Goal: Information Seeking & Learning: Learn about a topic

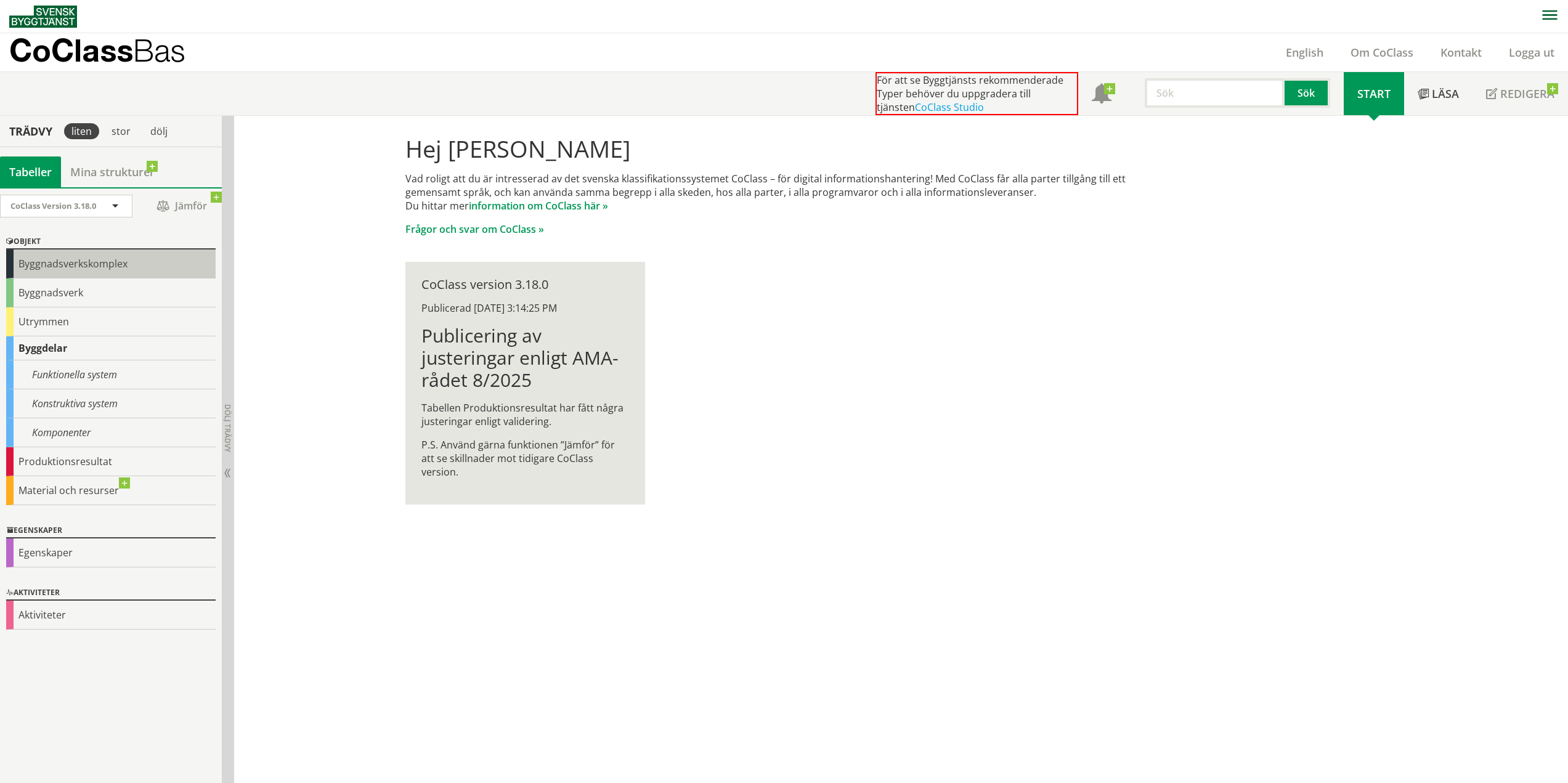
click at [76, 261] on div "Byggnadsverkskomplex" at bounding box center [111, 264] width 209 height 29
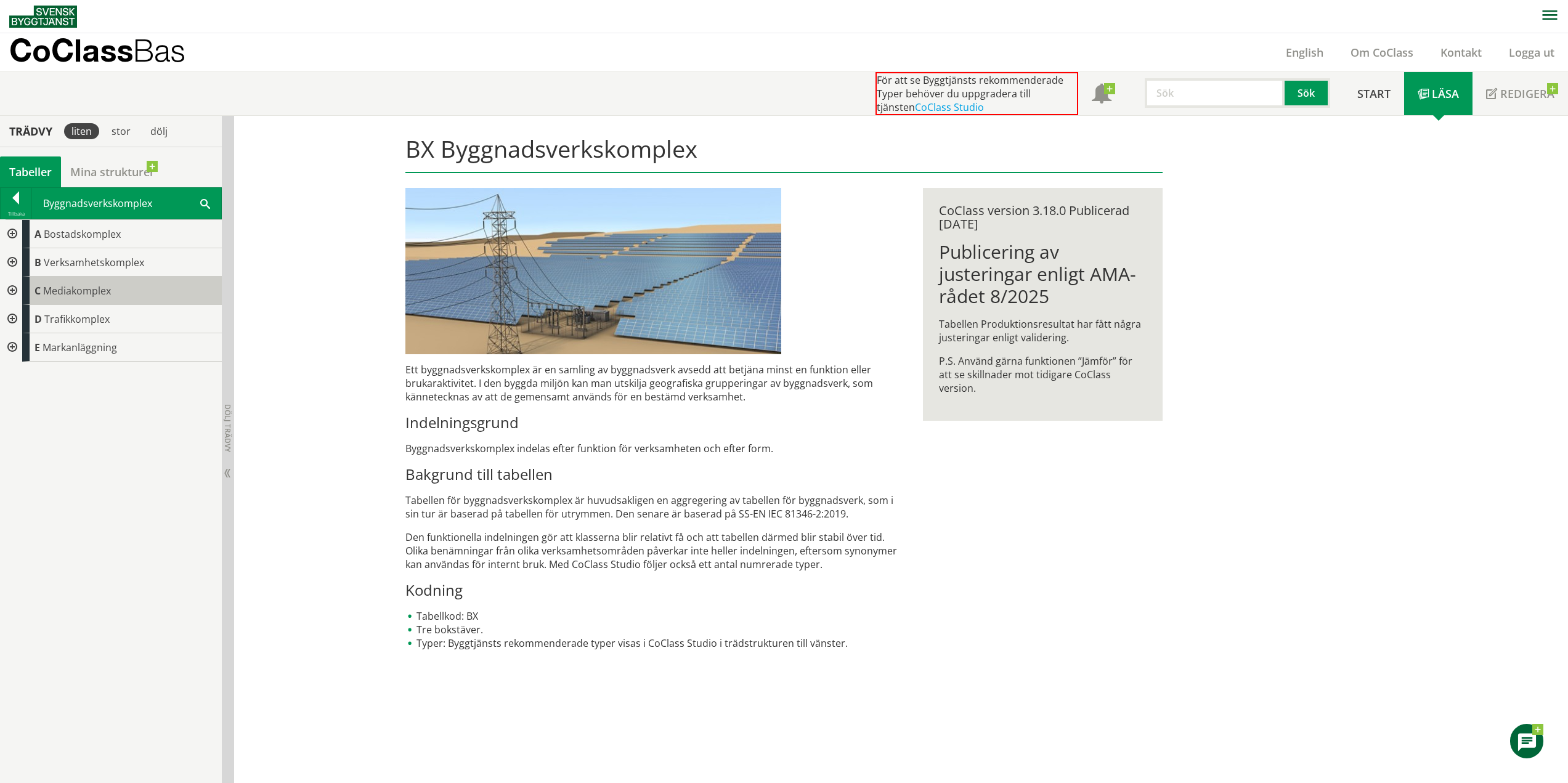
click at [78, 296] on span "Mediakomplex" at bounding box center [77, 291] width 68 height 14
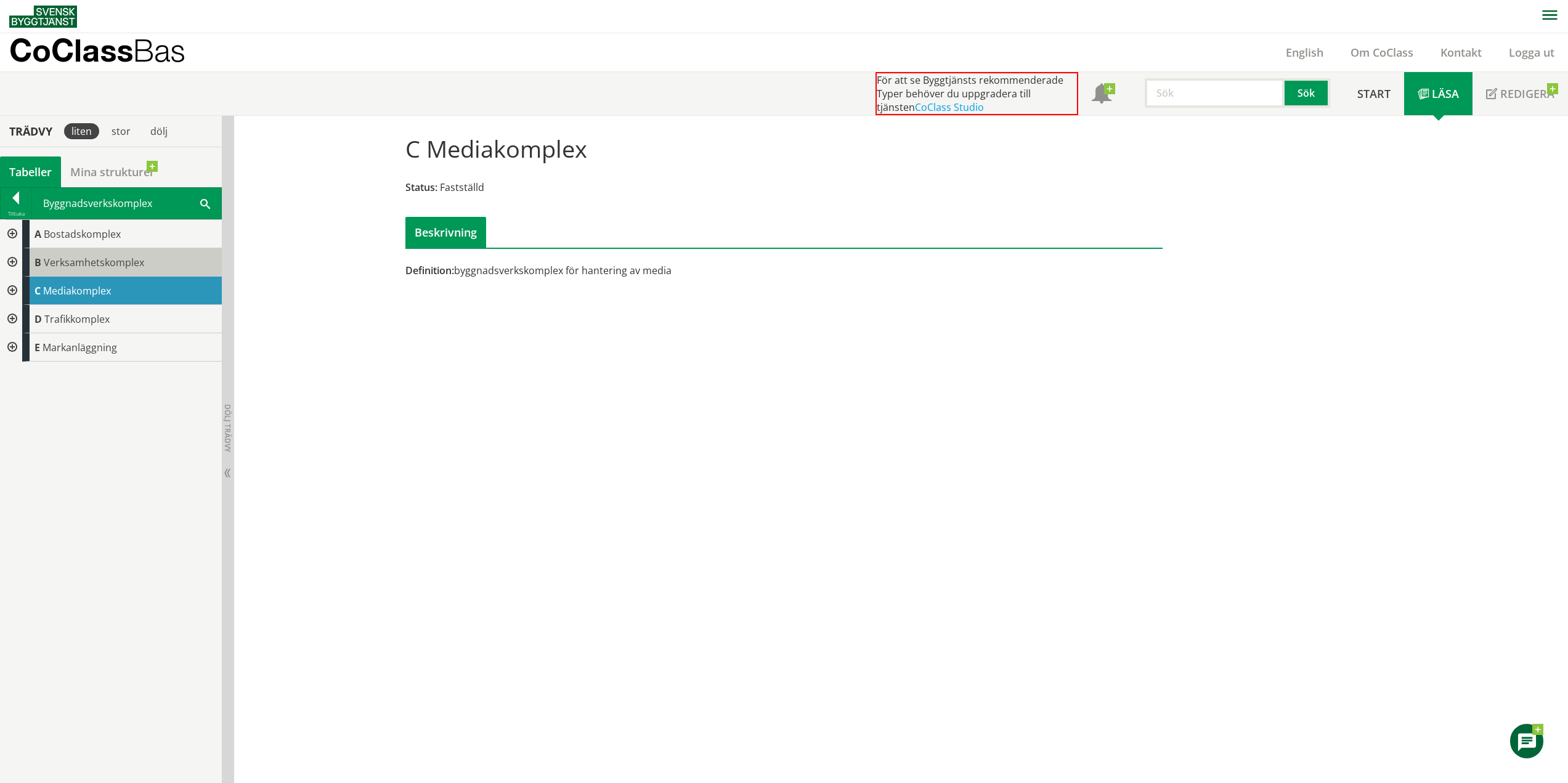
click at [97, 271] on div "B Verksamhetskomplex" at bounding box center [122, 262] width 200 height 28
click at [99, 298] on div "C Mediakomplex" at bounding box center [122, 291] width 200 height 28
click at [103, 319] on span "Trafikkomplex" at bounding box center [77, 319] width 65 height 14
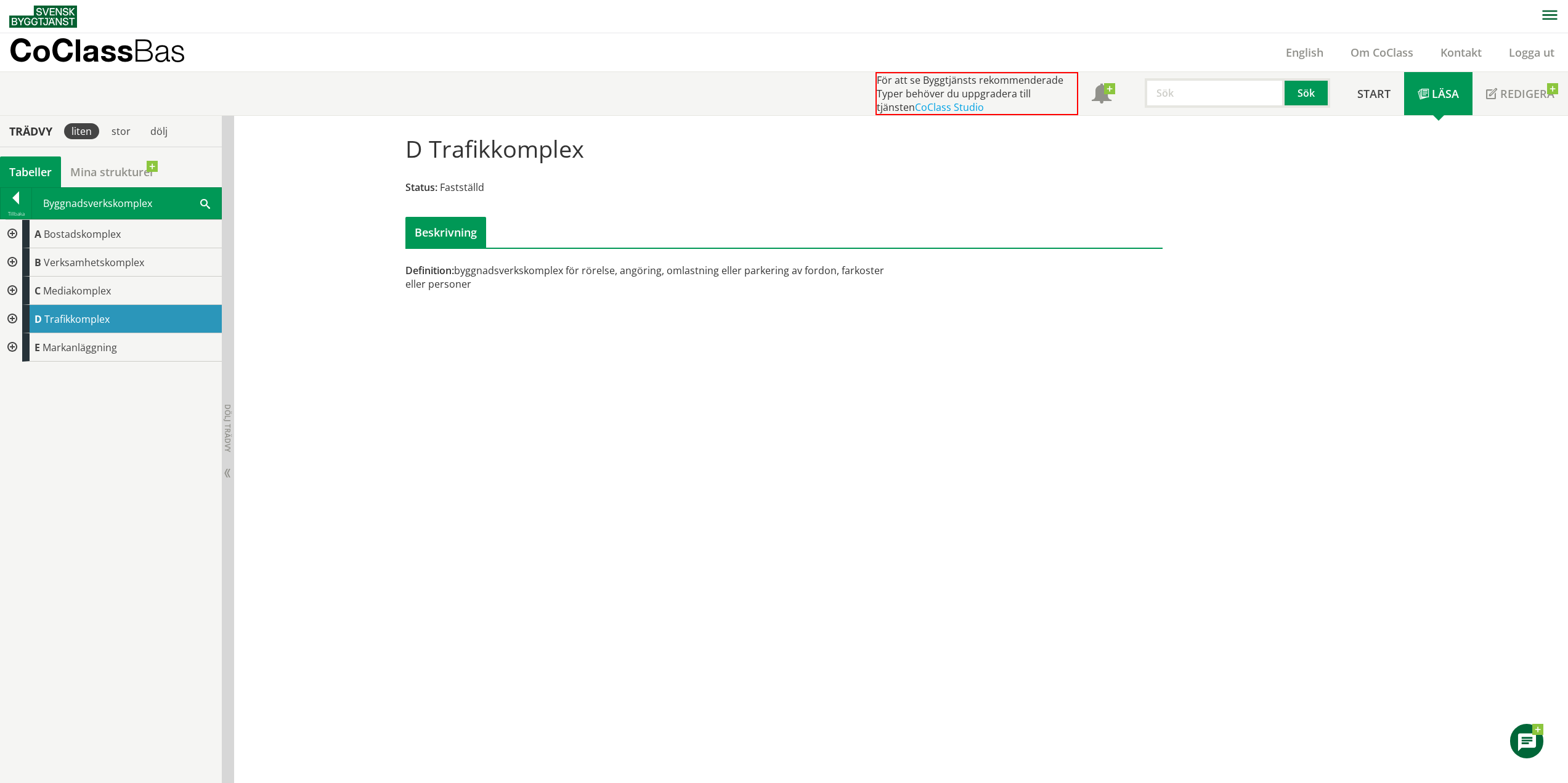
click at [9, 238] on div at bounding box center [11, 234] width 22 height 28
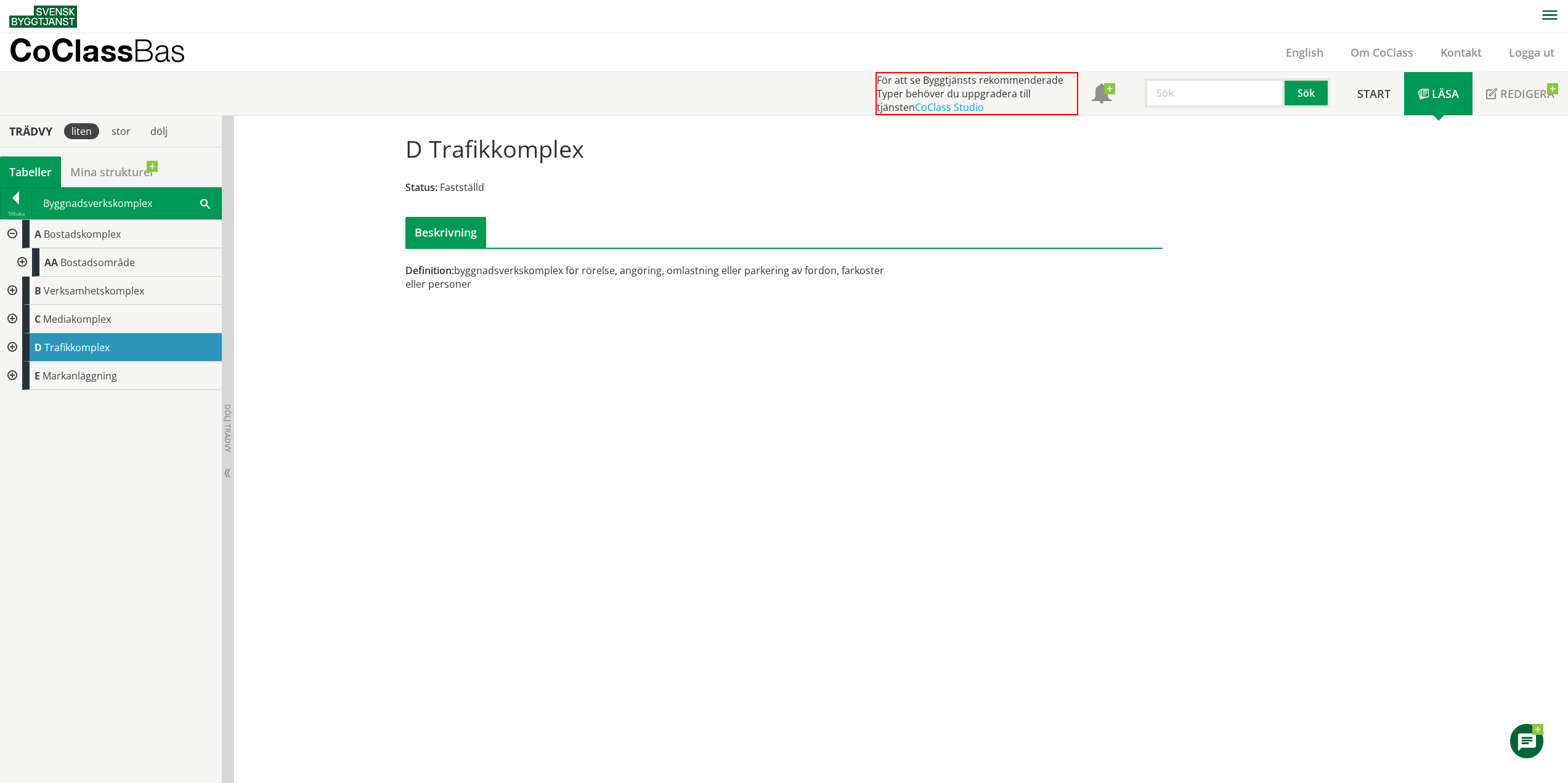
click at [23, 264] on div at bounding box center [21, 262] width 22 height 28
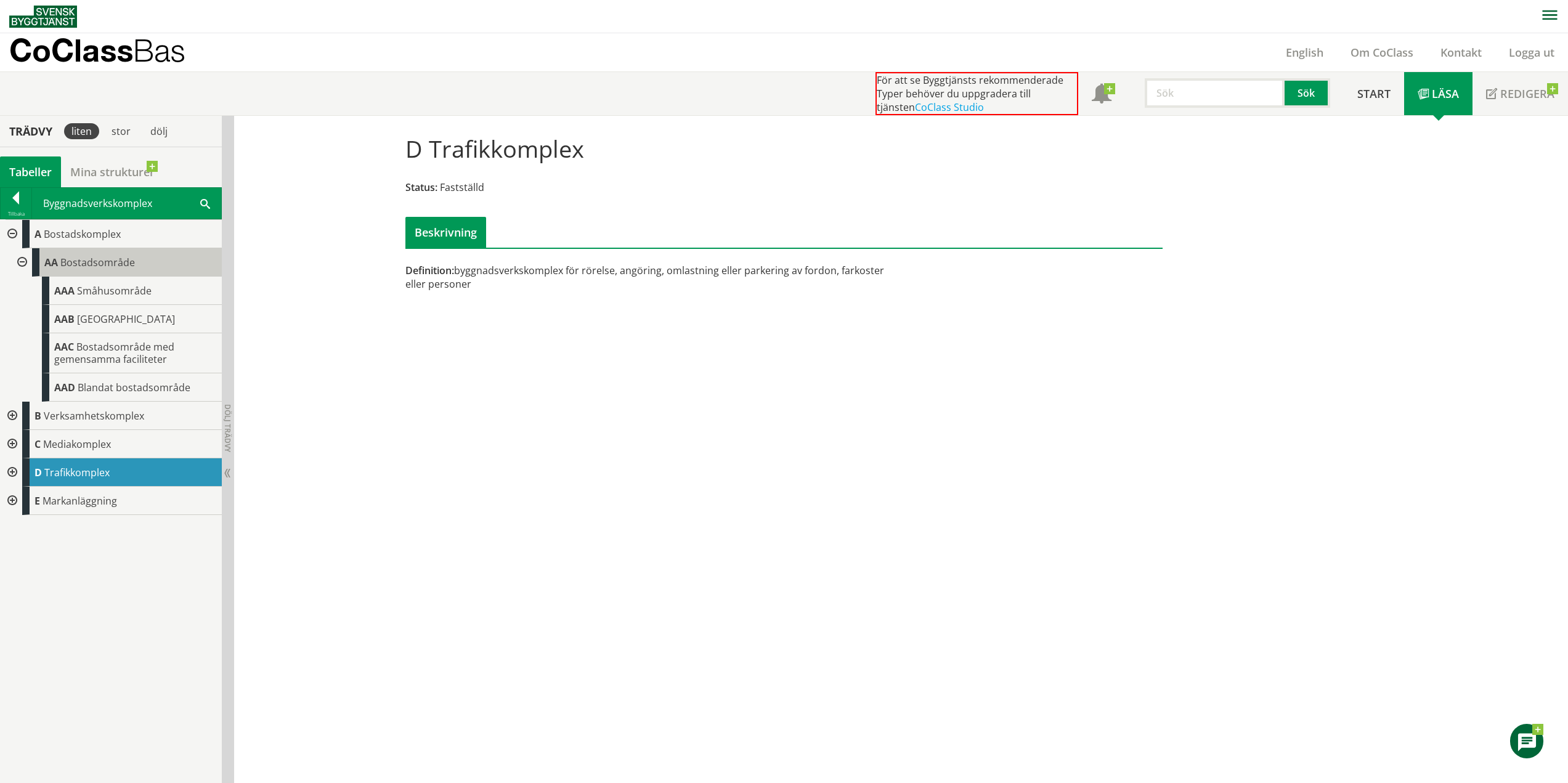
click at [101, 261] on span "Bostadsområde" at bounding box center [97, 262] width 75 height 14
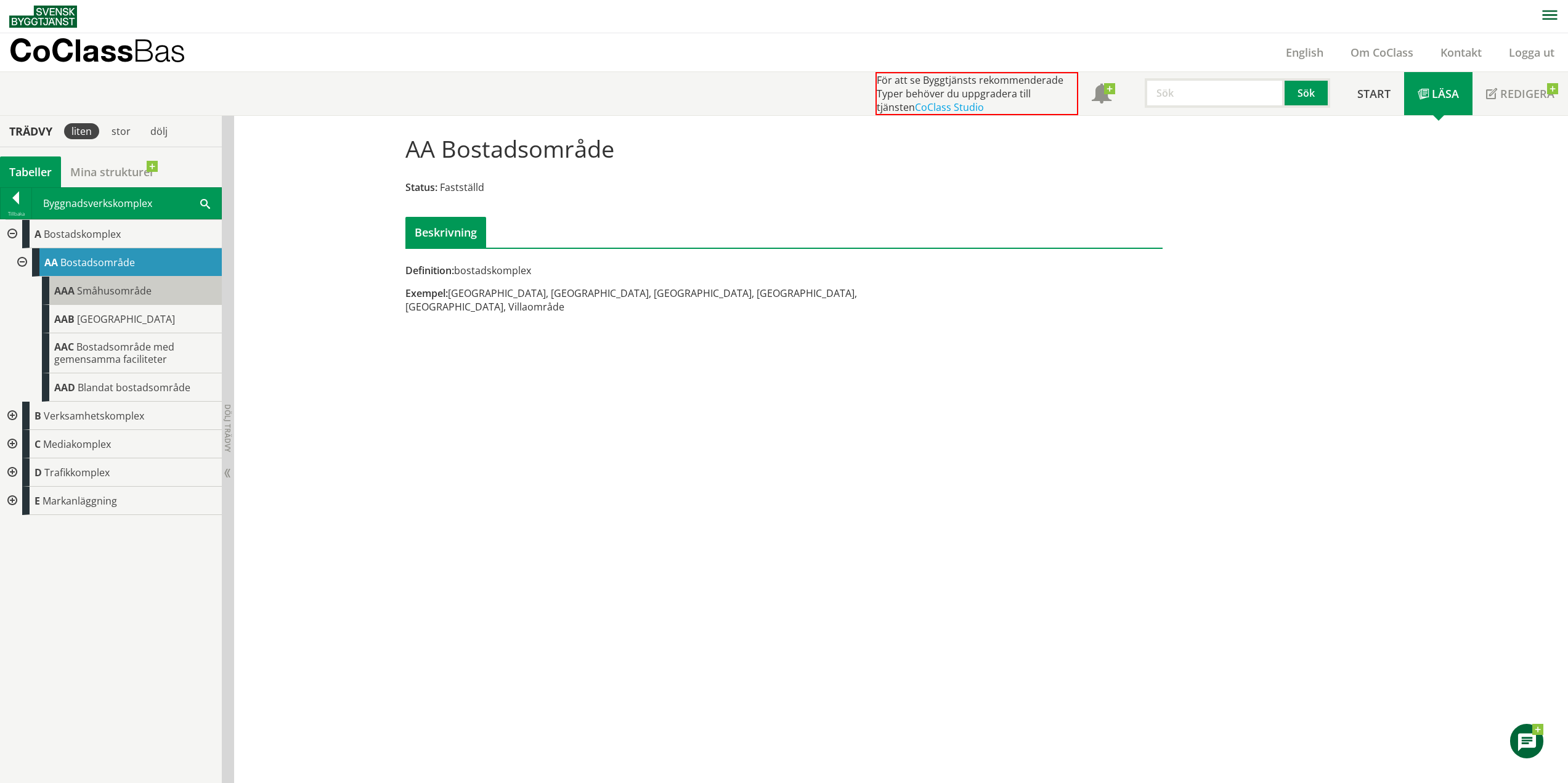
click at [88, 291] on span "Småhusområde" at bounding box center [114, 291] width 75 height 14
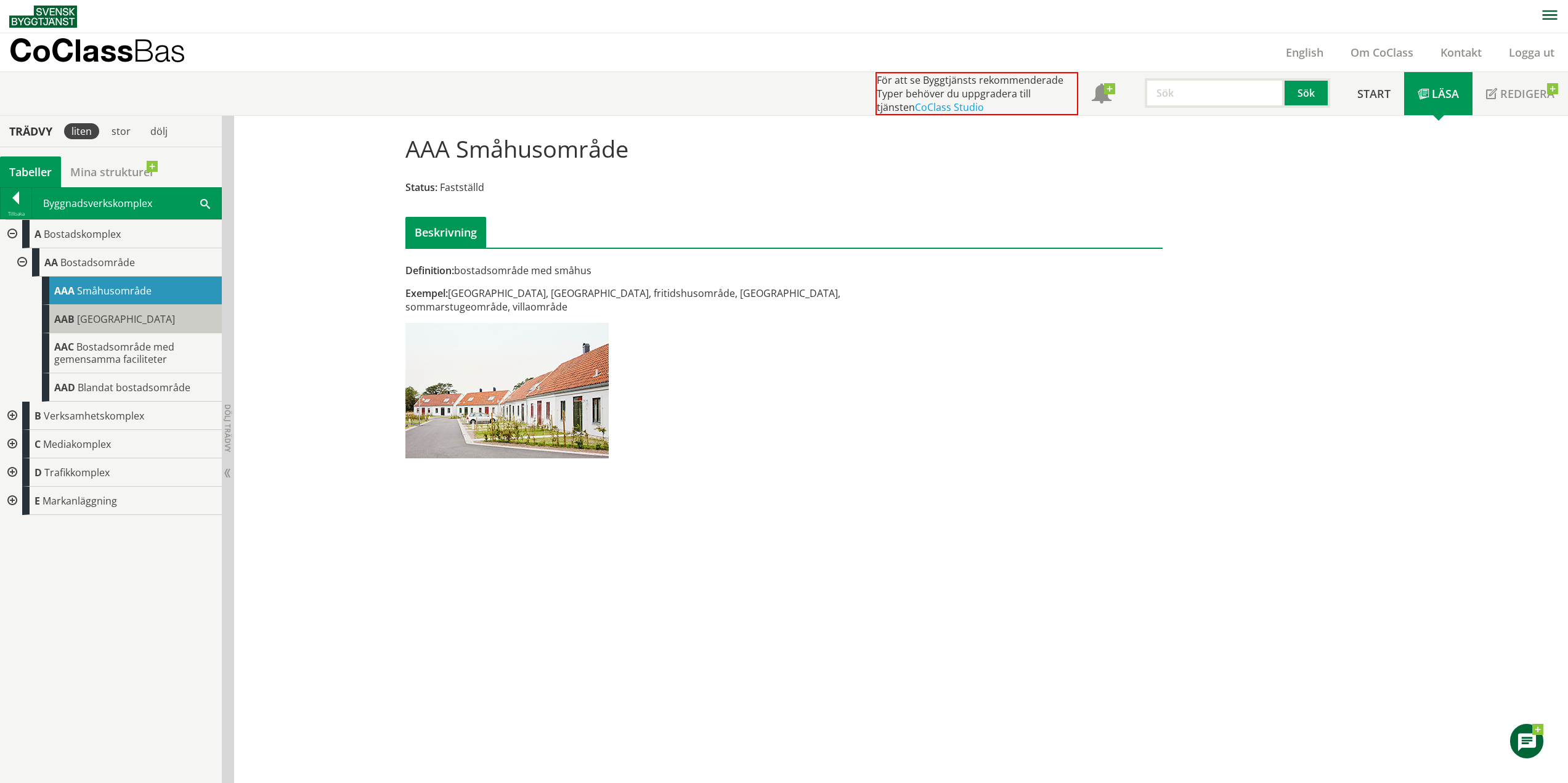
click at [93, 327] on div "AAB Flerbostadshusområde" at bounding box center [132, 319] width 180 height 28
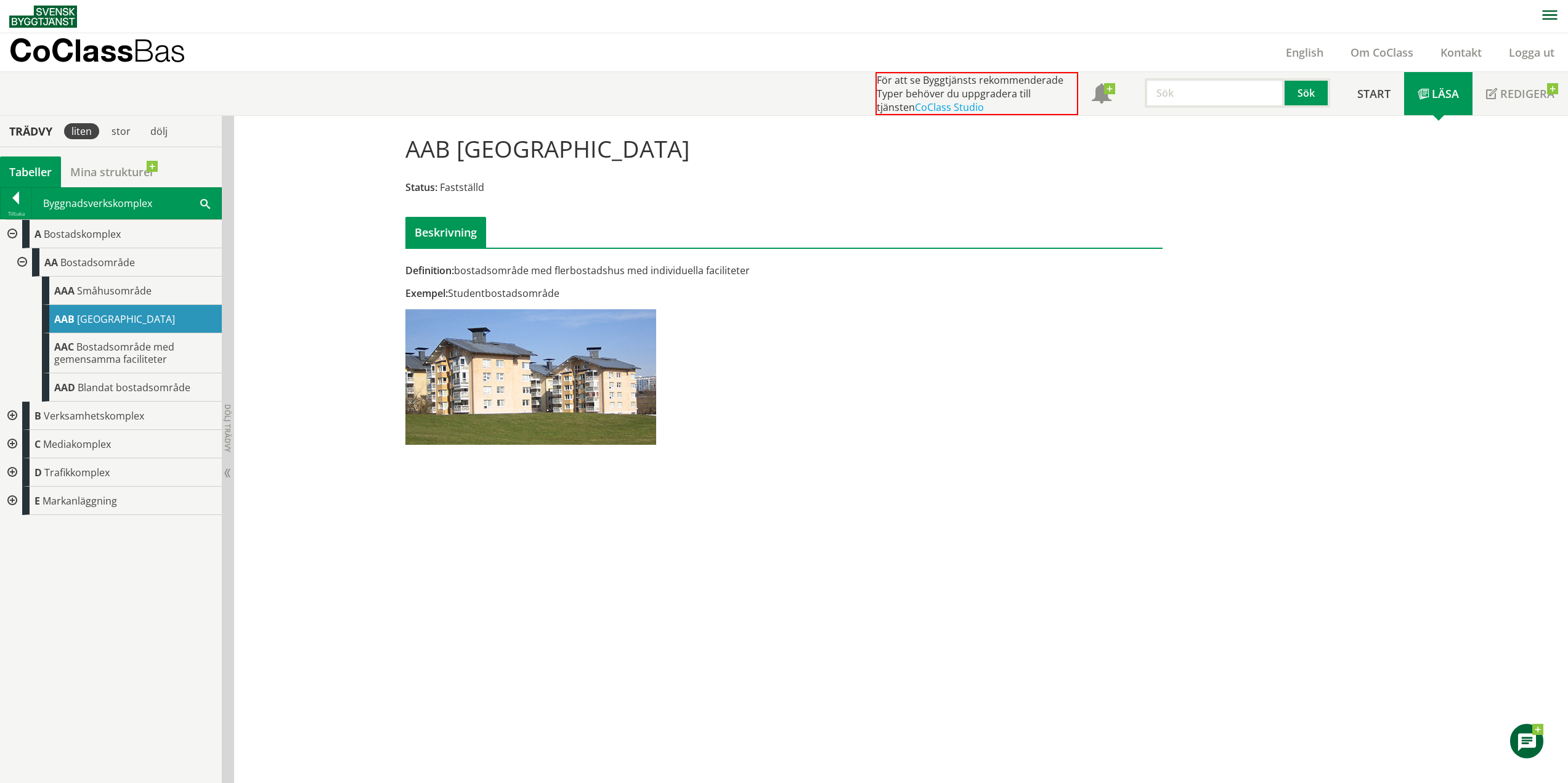
click at [515, 353] on img at bounding box center [531, 377] width 251 height 135
click at [504, 284] on div "Definition: bostadsområde med flerbostadshus med individuella faciliteter Exemp…" at bounding box center [655, 358] width 517 height 190
click at [12, 497] on div at bounding box center [11, 500] width 22 height 28
click at [167, 321] on span "Flerbostadshusområde" at bounding box center [126, 319] width 98 height 14
drag, startPoint x: 434, startPoint y: 234, endPoint x: 436, endPoint y: 376, distance: 142.0
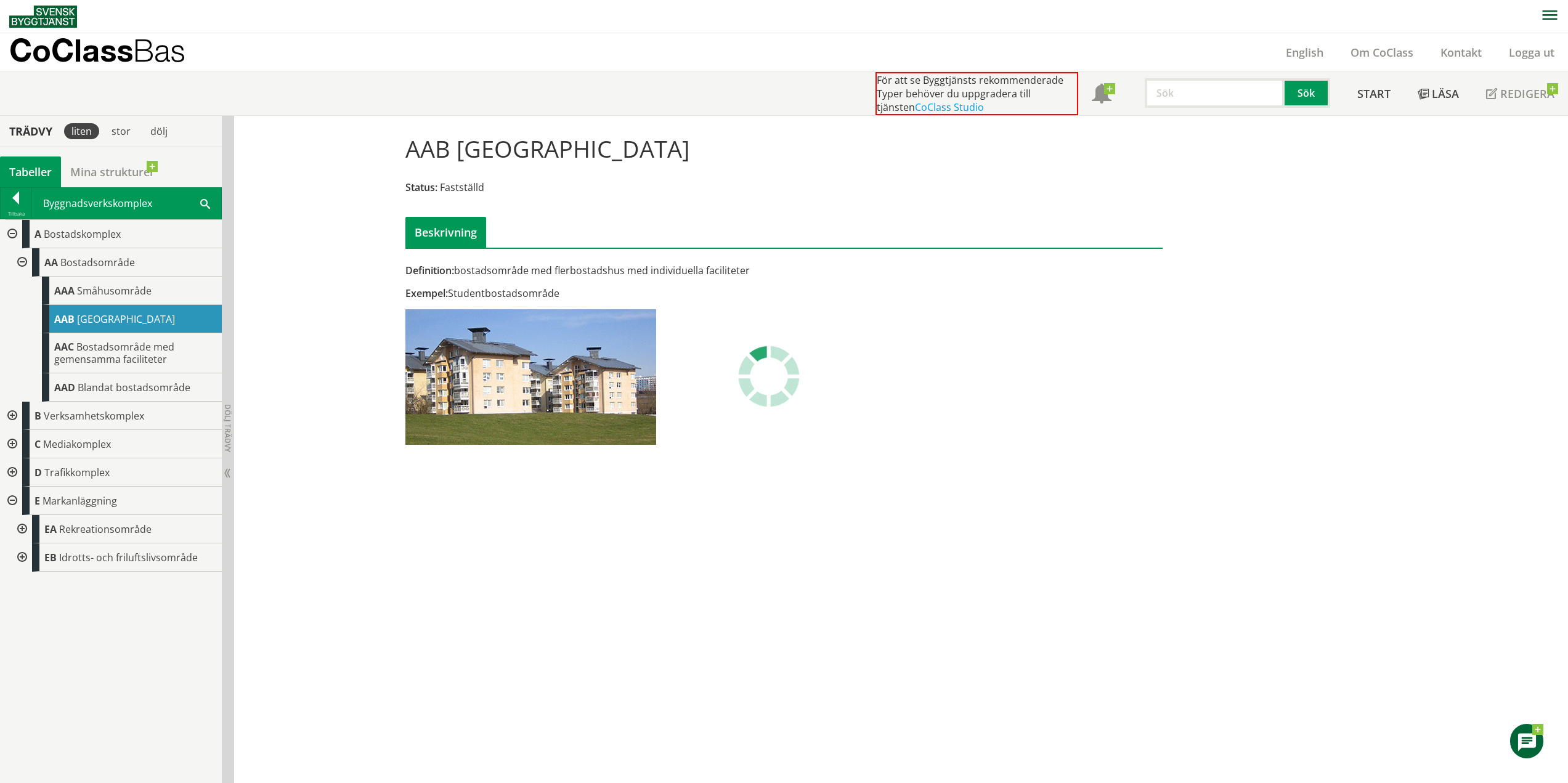
click at [436, 283] on div "AAB Flerbostadshusområde Status: Fastställd Beskrivning Definition: bostadsområ…" at bounding box center [784, 288] width 789 height 344
click at [459, 359] on img at bounding box center [531, 377] width 251 height 135
click at [125, 128] on div "stor" at bounding box center [121, 132] width 34 height 16
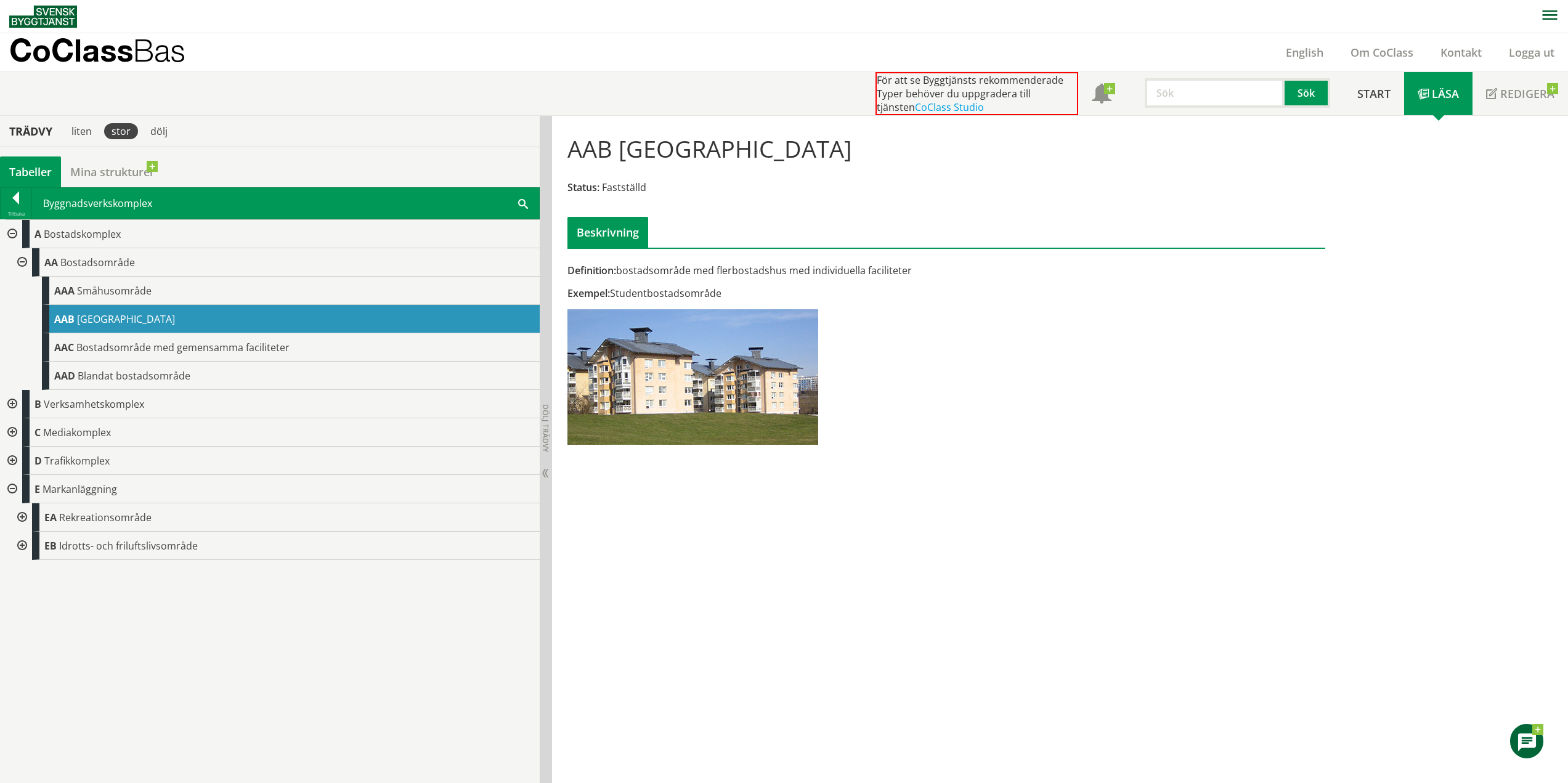
click at [125, 128] on div "stor" at bounding box center [121, 132] width 34 height 16
click at [151, 127] on div "dölj" at bounding box center [158, 132] width 32 height 16
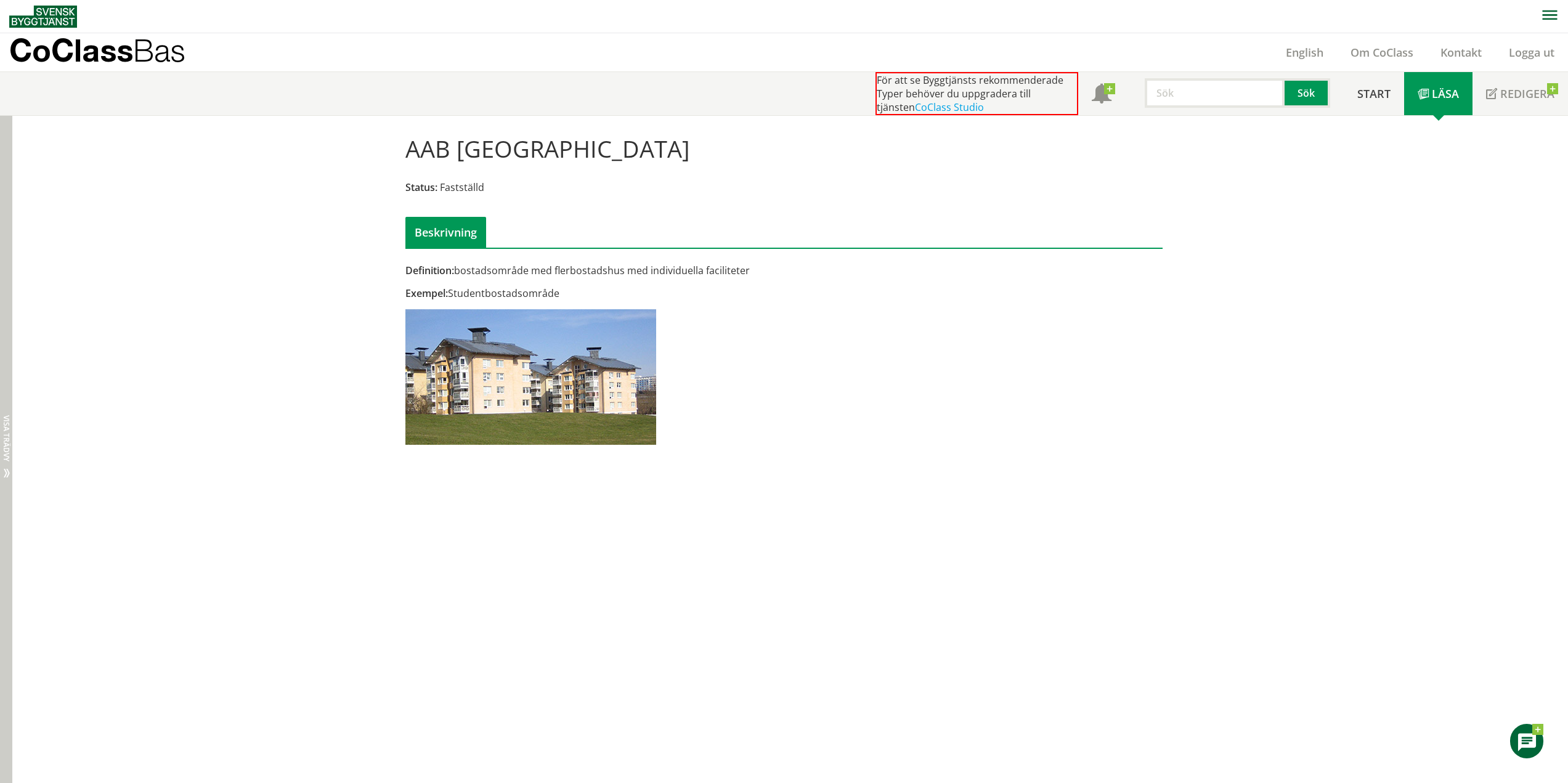
click at [3, 137] on div "Dölj trädvy Visa trädvy" at bounding box center [6, 450] width 13 height 668
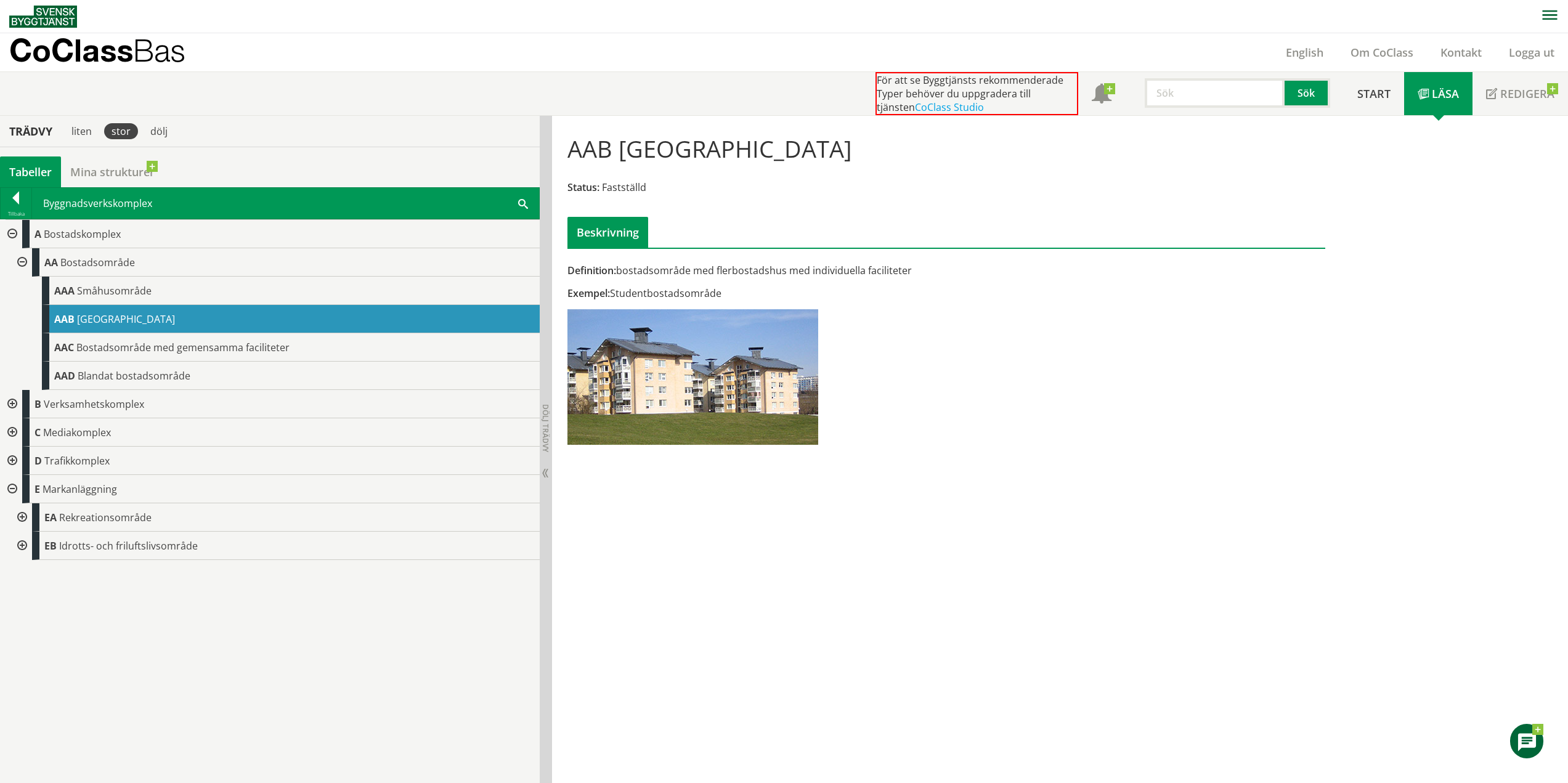
click at [29, 129] on div "Trädvy" at bounding box center [31, 132] width 56 height 14
click at [636, 249] on div "AAB Flerbostadshusområde Status: Fastställd Beskrivning Definition: bostadsområ…" at bounding box center [946, 294] width 789 height 358
click at [616, 244] on div "Beskrivning" at bounding box center [608, 232] width 81 height 31
click at [657, 264] on div "Definition: bostadsområde med flerbostadshus med individuella faciliteter" at bounding box center [946, 271] width 757 height 14
click at [664, 293] on div "Exempel: Studentbostadsområde" at bounding box center [946, 293] width 757 height 14
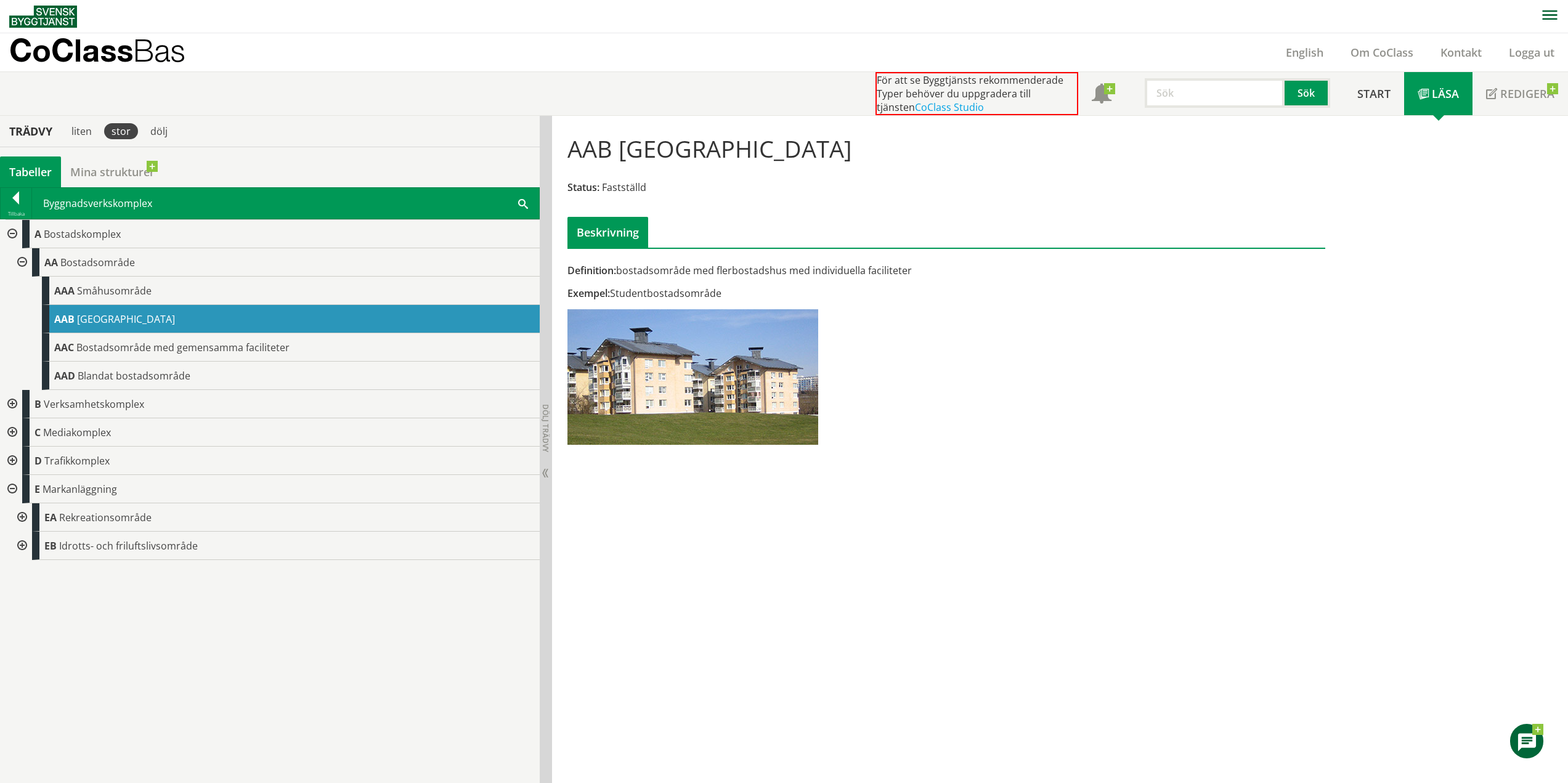
click at [698, 380] on img at bounding box center [693, 377] width 251 height 135
click at [1520, 101] on link "Redigera" at bounding box center [1520, 93] width 95 height 43
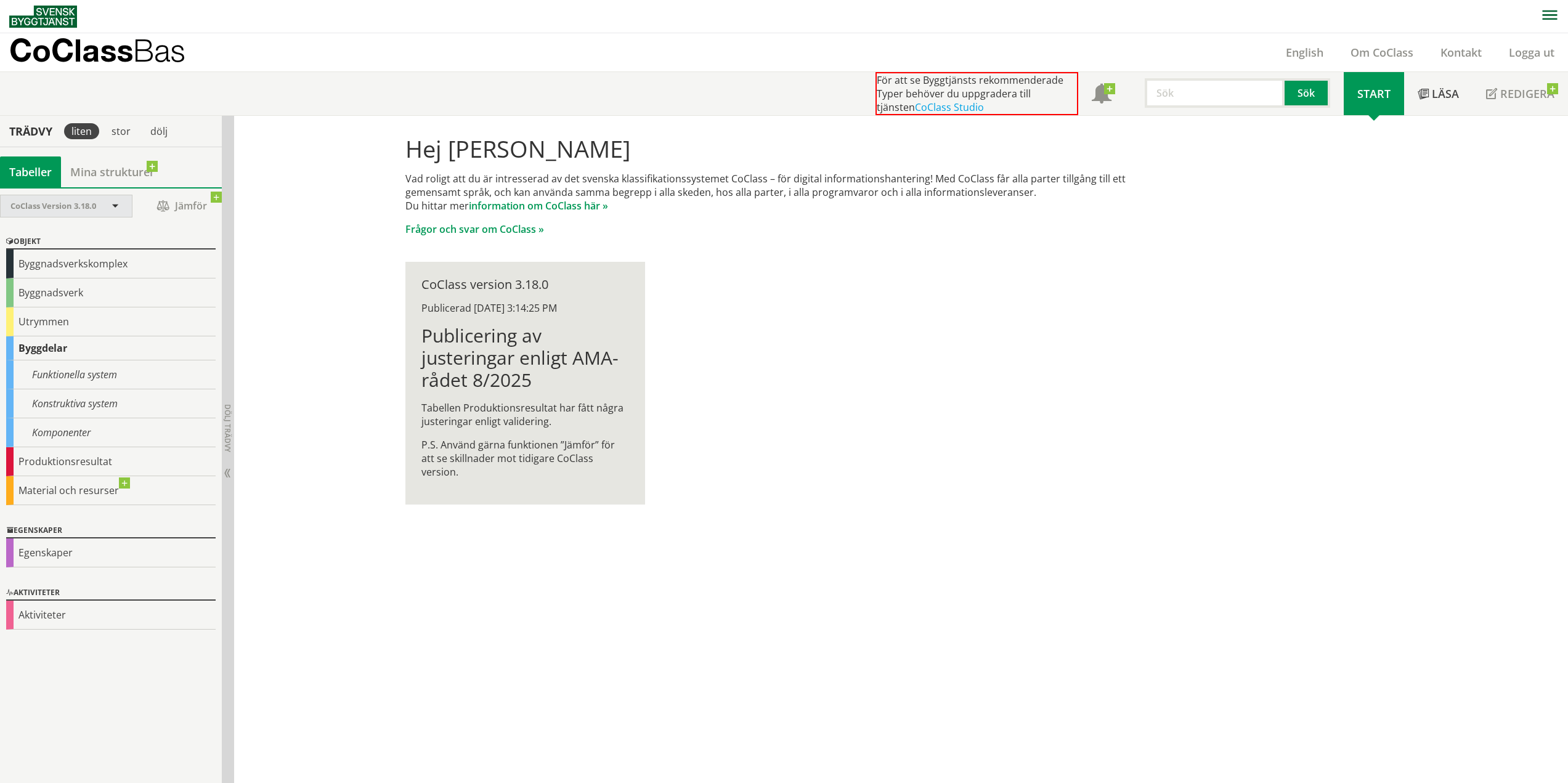
click at [76, 204] on span "CoClass Version 3.18.0" at bounding box center [53, 206] width 86 height 11
click at [210, 240] on div "Objekt" at bounding box center [111, 242] width 209 height 15
click at [97, 172] on link "Mina strukturer" at bounding box center [112, 172] width 103 height 31
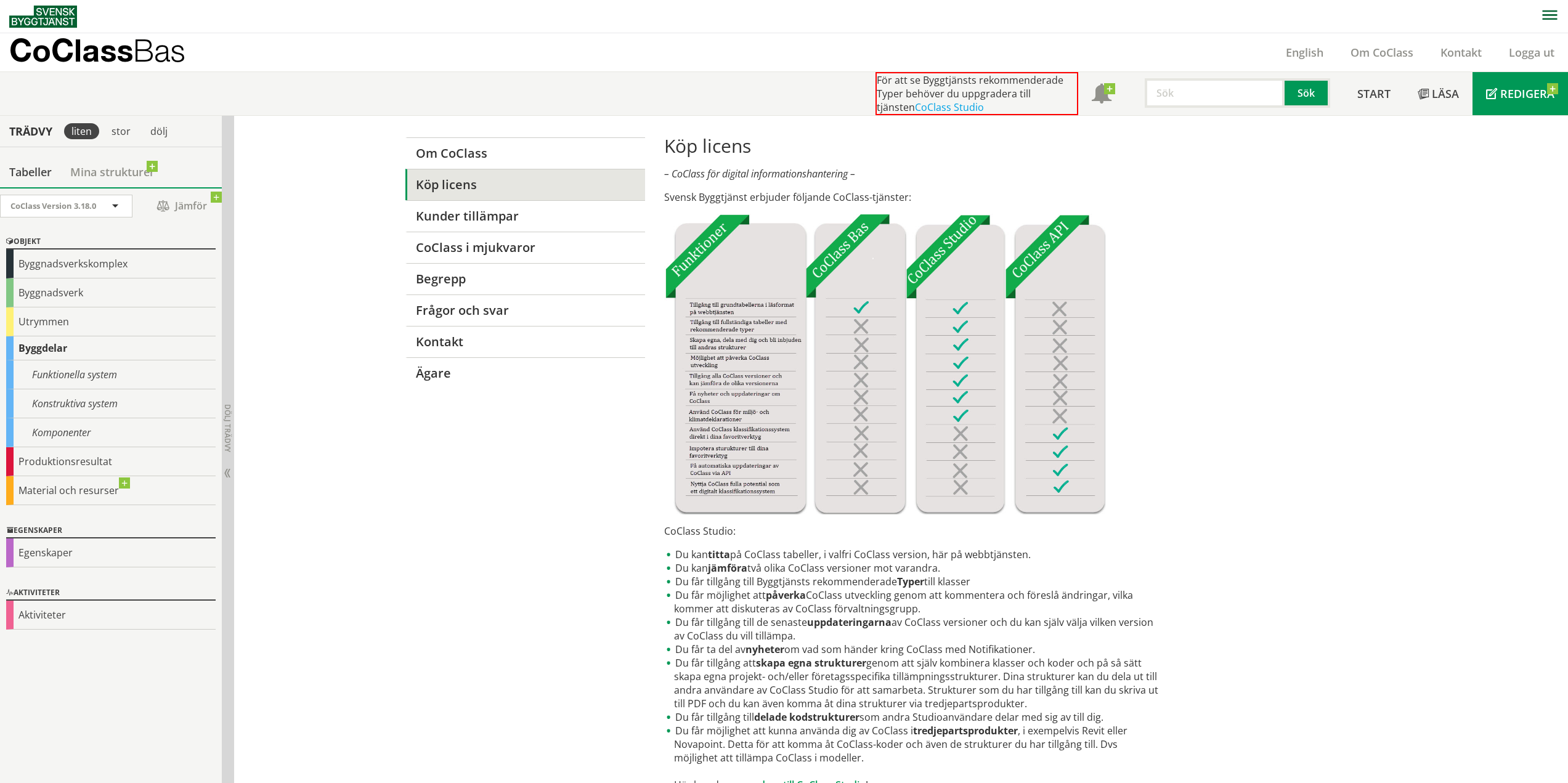
click at [1529, 87] on span "Redigera" at bounding box center [1527, 94] width 55 height 15
click at [497, 247] on link "CoClass i mjukvaror" at bounding box center [525, 247] width 240 height 31
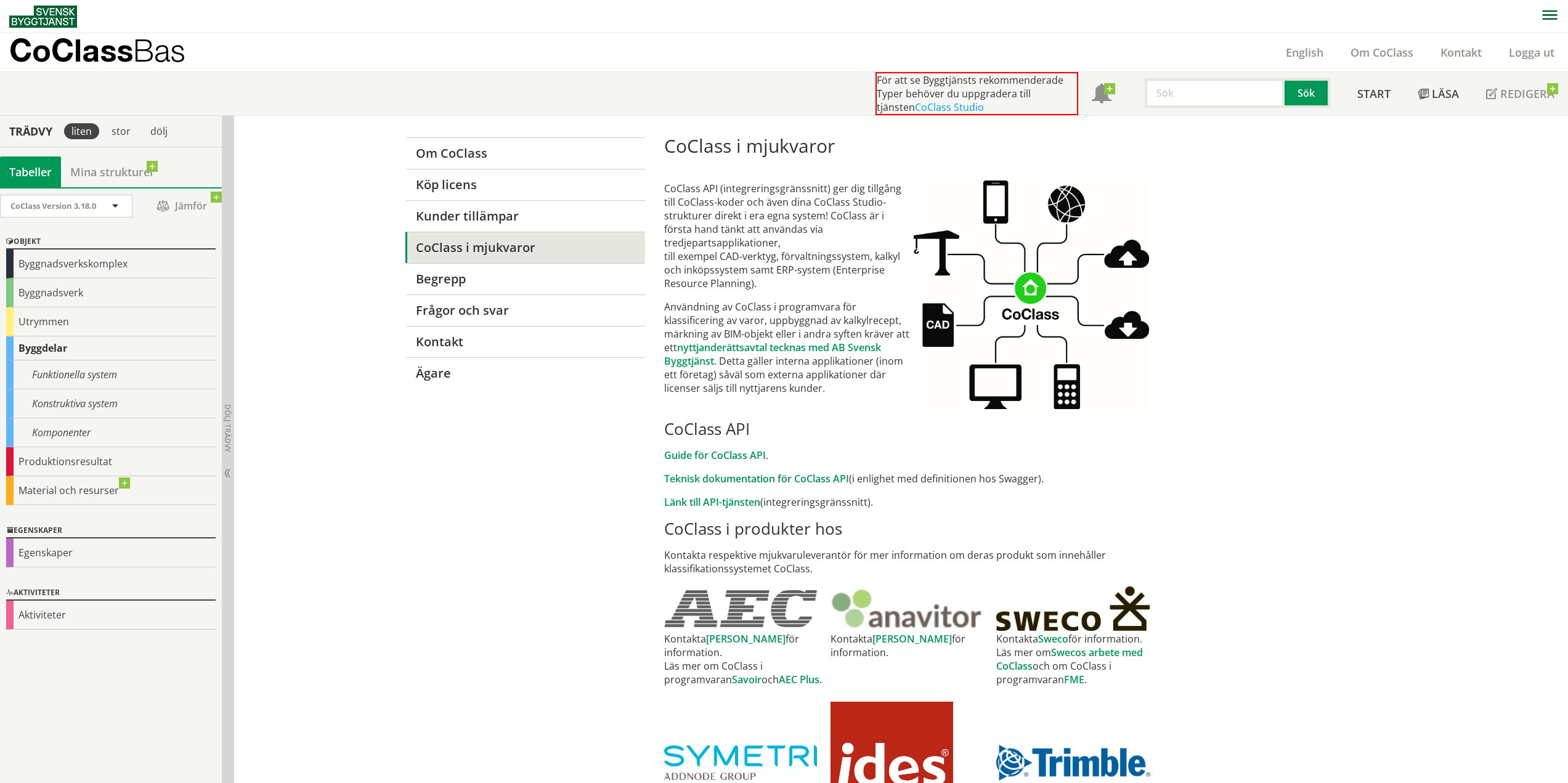
drag, startPoint x: 703, startPoint y: 195, endPoint x: 824, endPoint y: 185, distance: 121.4
click at [824, 185] on td "CoClass API (integreringsgränssnitt) ger dig tillgång till CoClass-koder och äv…" at bounding box center [789, 288] width 249 height 242
drag, startPoint x: 826, startPoint y: 220, endPoint x: 814, endPoint y: 231, distance: 16.3
click at [826, 222] on p "CoClass API (integreringsgränssnitt) ger dig tillgång till CoClass-koder och äv…" at bounding box center [789, 236] width 249 height 108
click at [58, 376] on div "Funktionella system" at bounding box center [111, 375] width 209 height 29
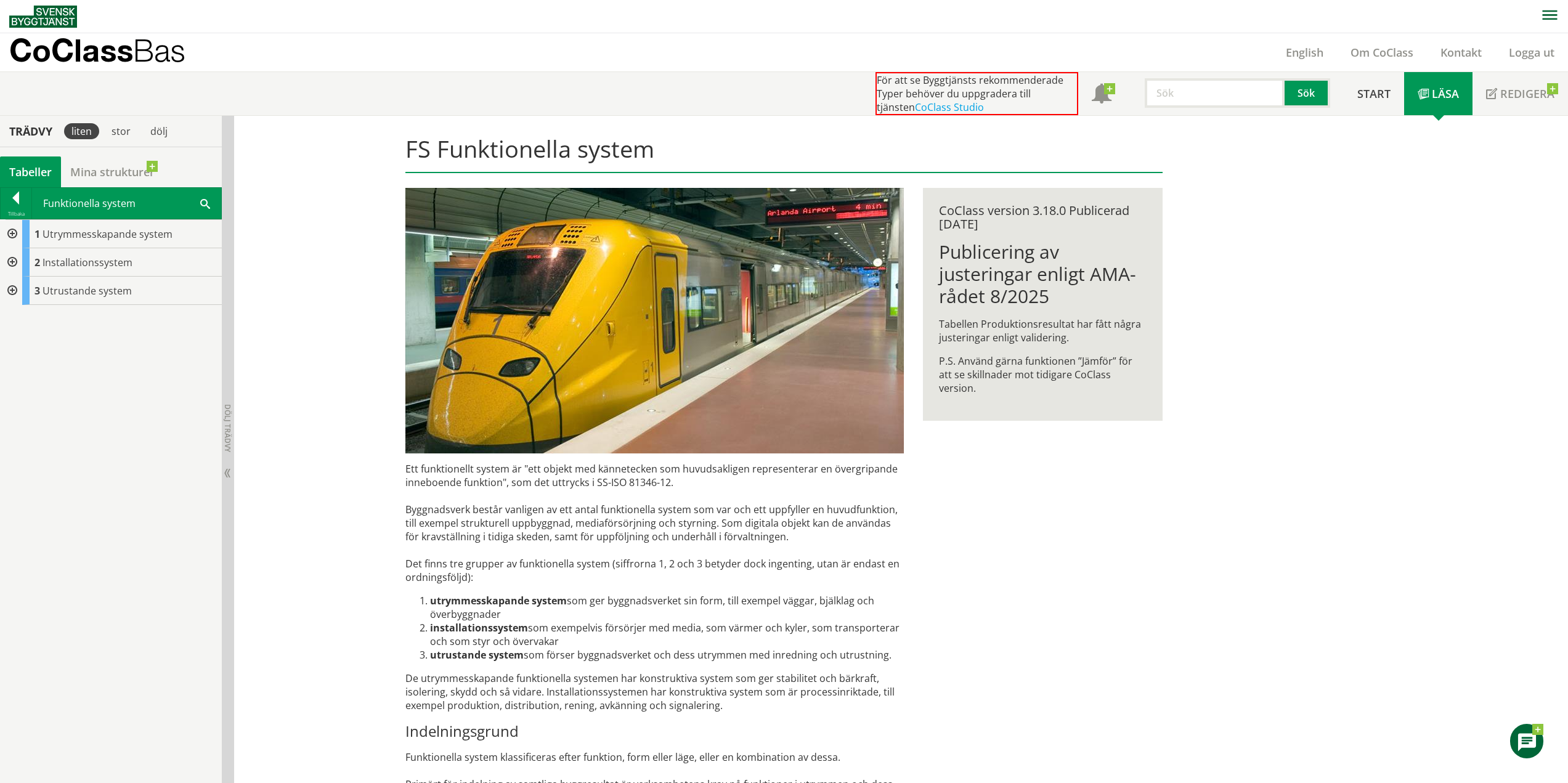
click at [11, 237] on div at bounding box center [11, 234] width 22 height 28
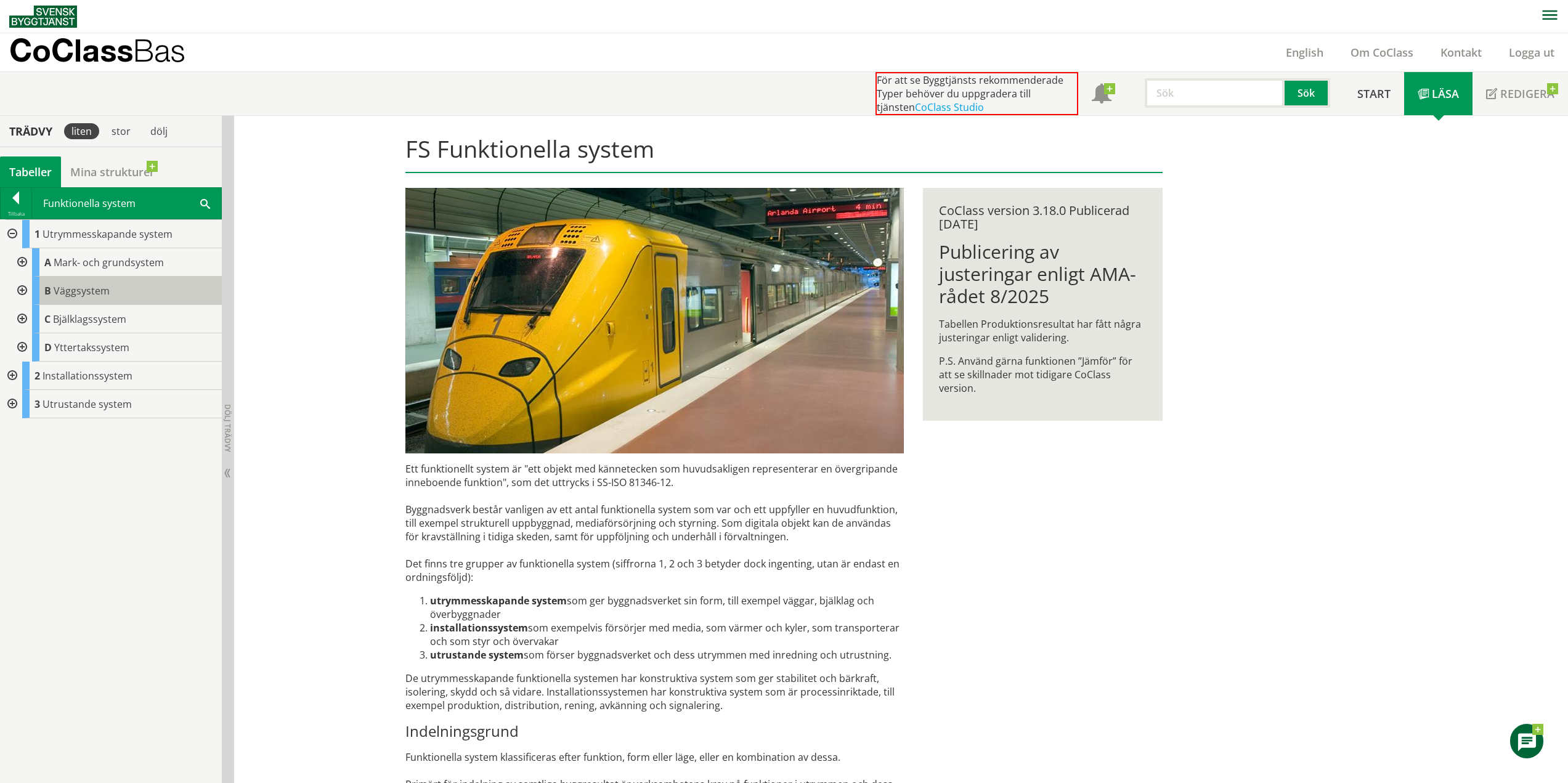
click at [83, 292] on span "Väggsystem" at bounding box center [82, 291] width 56 height 14
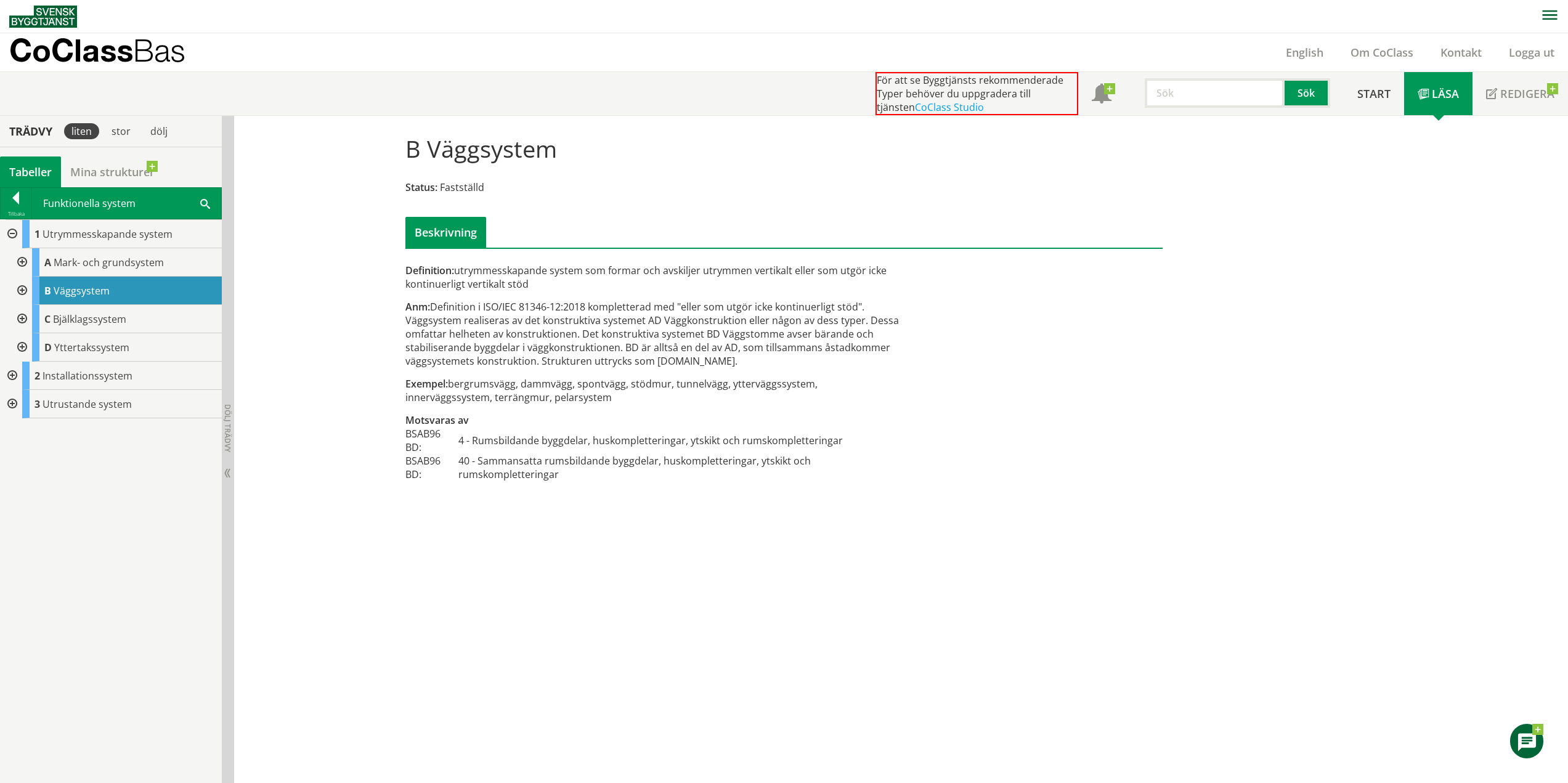
click at [16, 294] on div at bounding box center [21, 291] width 22 height 28
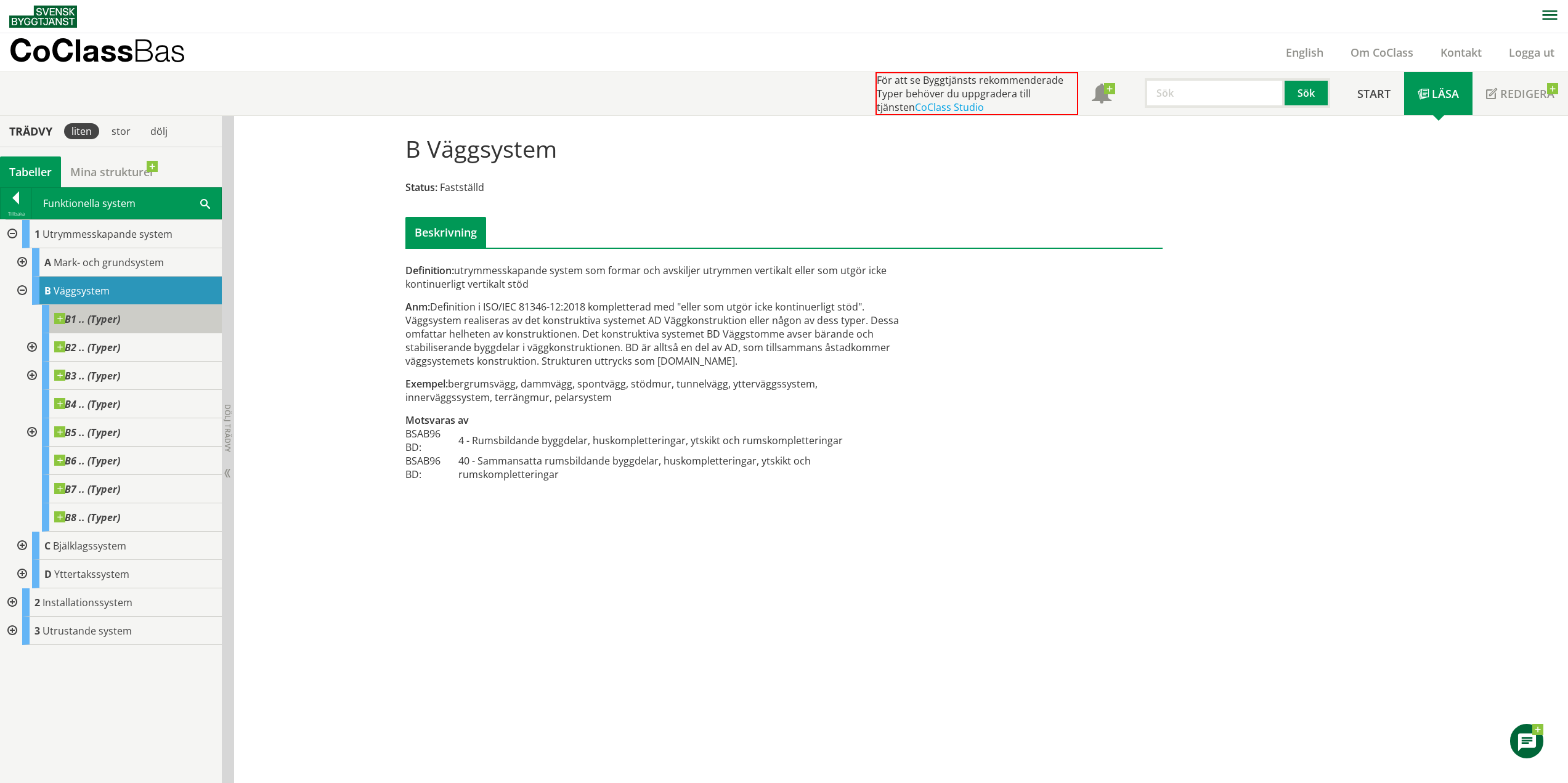
click at [81, 321] on span "B1 .. (Typer)" at bounding box center [87, 319] width 66 height 13
click at [120, 313] on span at bounding box center [120, 313] width 0 height 0
click at [105, 321] on span "B1 .. (Typer)" at bounding box center [87, 319] width 66 height 13
drag, startPoint x: 432, startPoint y: 434, endPoint x: 496, endPoint y: 437, distance: 64.1
click at [496, 437] on tr "BSAB96 BD: 4 - Rumsbildande byggdelar, huskompletteringar, ytskikt och rumskomp…" at bounding box center [655, 440] width 499 height 27
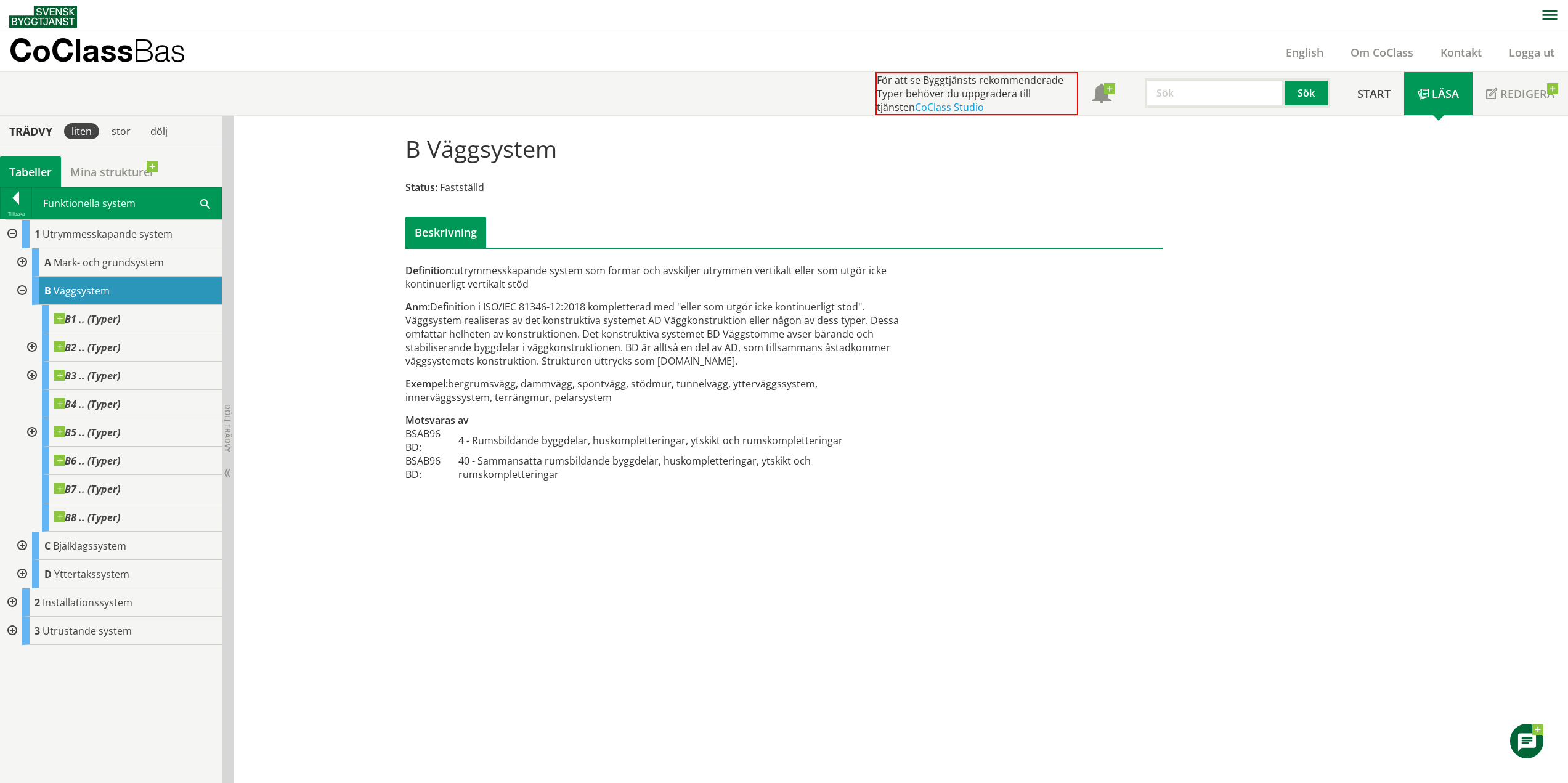
click at [593, 537] on div "B Väggsystem Status: Fastställd Beskrivning Definition: utrymmesskapande system…" at bounding box center [901, 450] width 1334 height 668
click at [472, 323] on div "Anm: Definition i ISO/IEC 81346-12:2018 kompletterad med "eller som utgör icke …" at bounding box center [655, 334] width 499 height 68
drag, startPoint x: 450, startPoint y: 328, endPoint x: 754, endPoint y: 355, distance: 305.2
click at [754, 355] on div "Anm: Definition i ISO/IEC 81346-12:2018 kompletterad med "eller som utgör icke …" at bounding box center [655, 334] width 499 height 68
drag, startPoint x: 414, startPoint y: 326, endPoint x: 507, endPoint y: 309, distance: 94.5
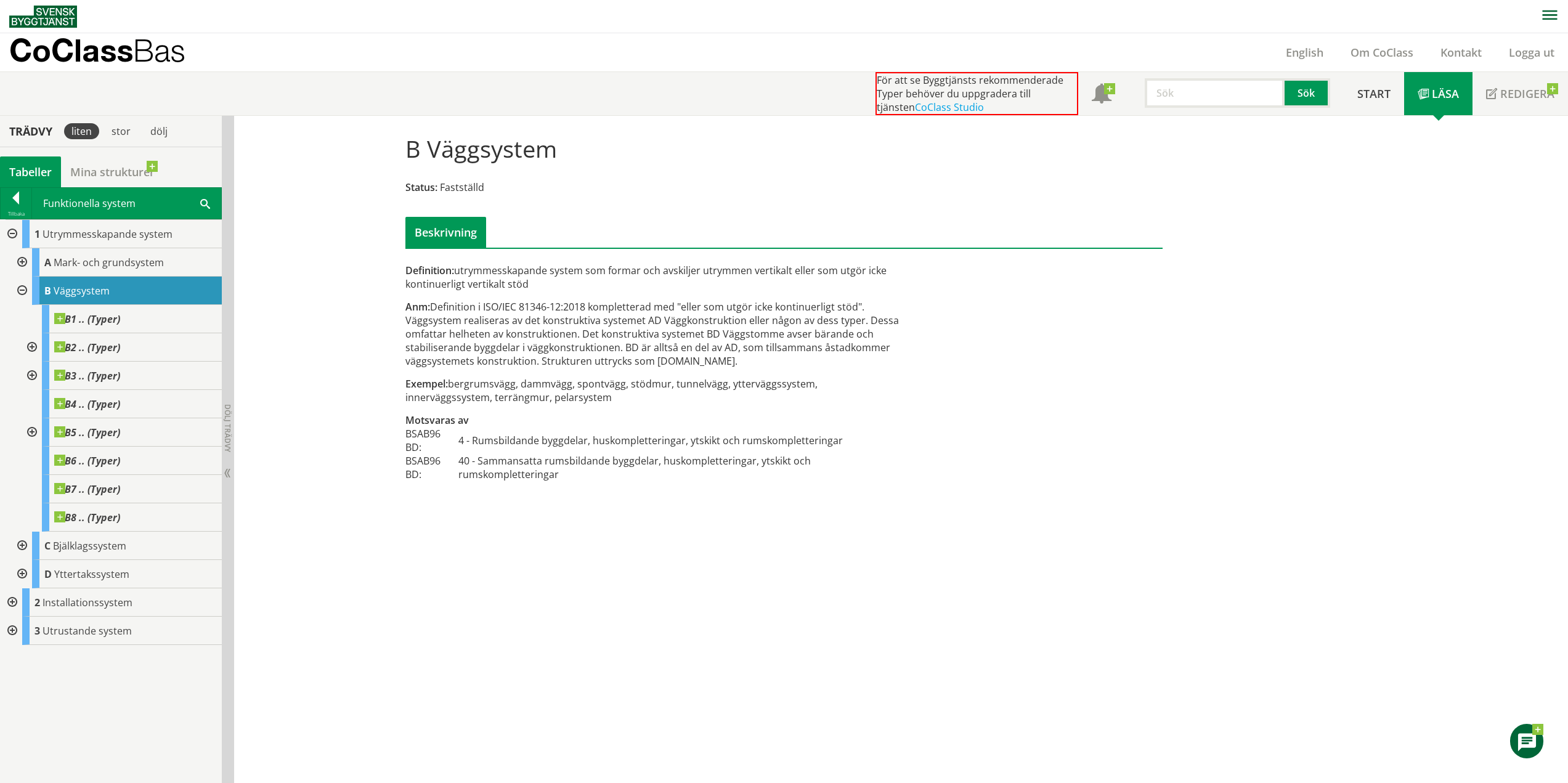
click at [507, 309] on div "Anm: Definition i ISO/IEC 81346-12:2018 kompletterad med "eller som utgör icke …" at bounding box center [655, 334] width 499 height 68
click at [117, 388] on div "B3 .. (Typer)" at bounding box center [132, 375] width 180 height 28
click at [108, 537] on div "C Bjälklagssystem" at bounding box center [127, 546] width 190 height 28
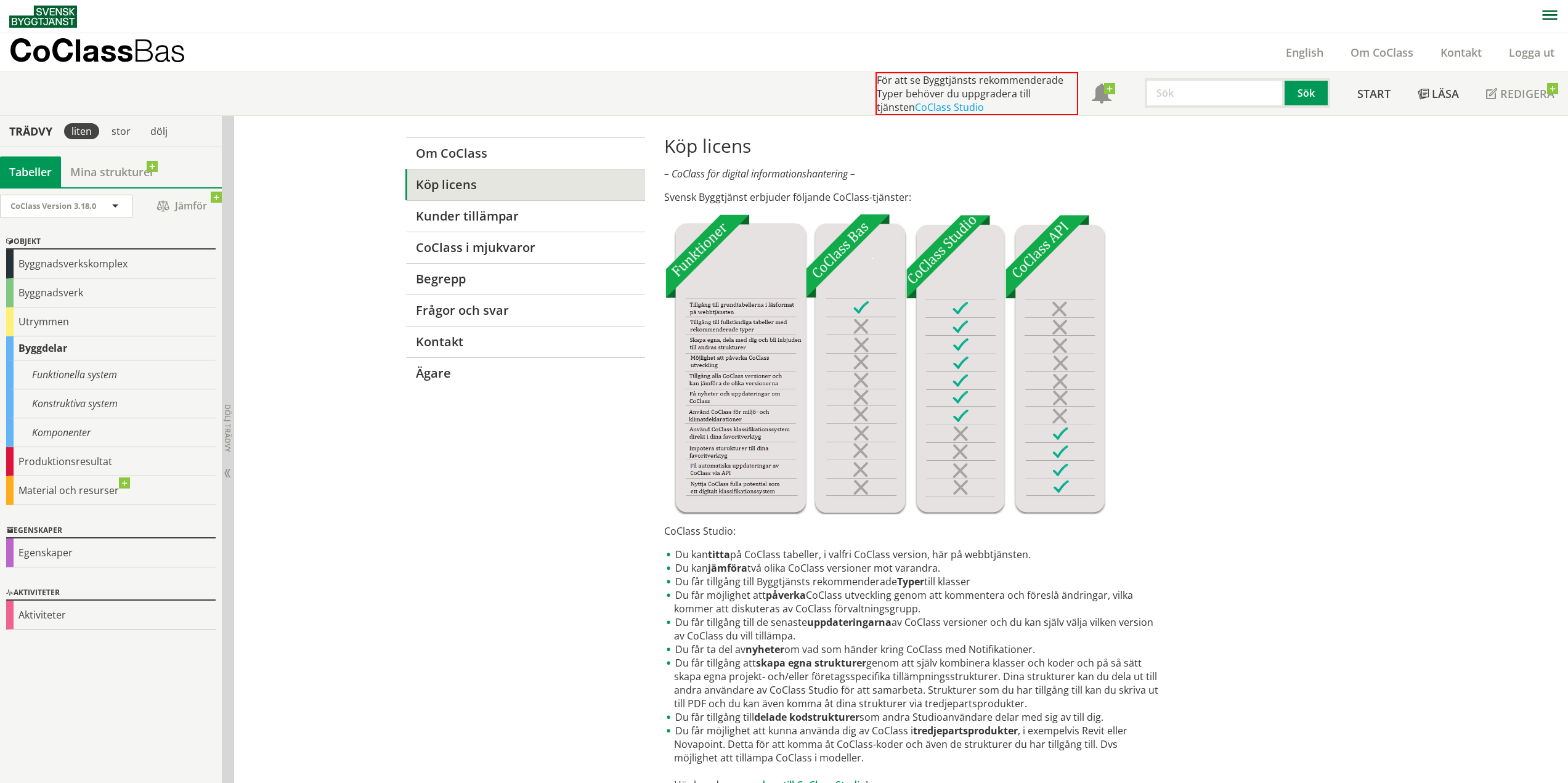
click at [1555, 11] on icon "button" at bounding box center [1550, 15] width 15 height 9
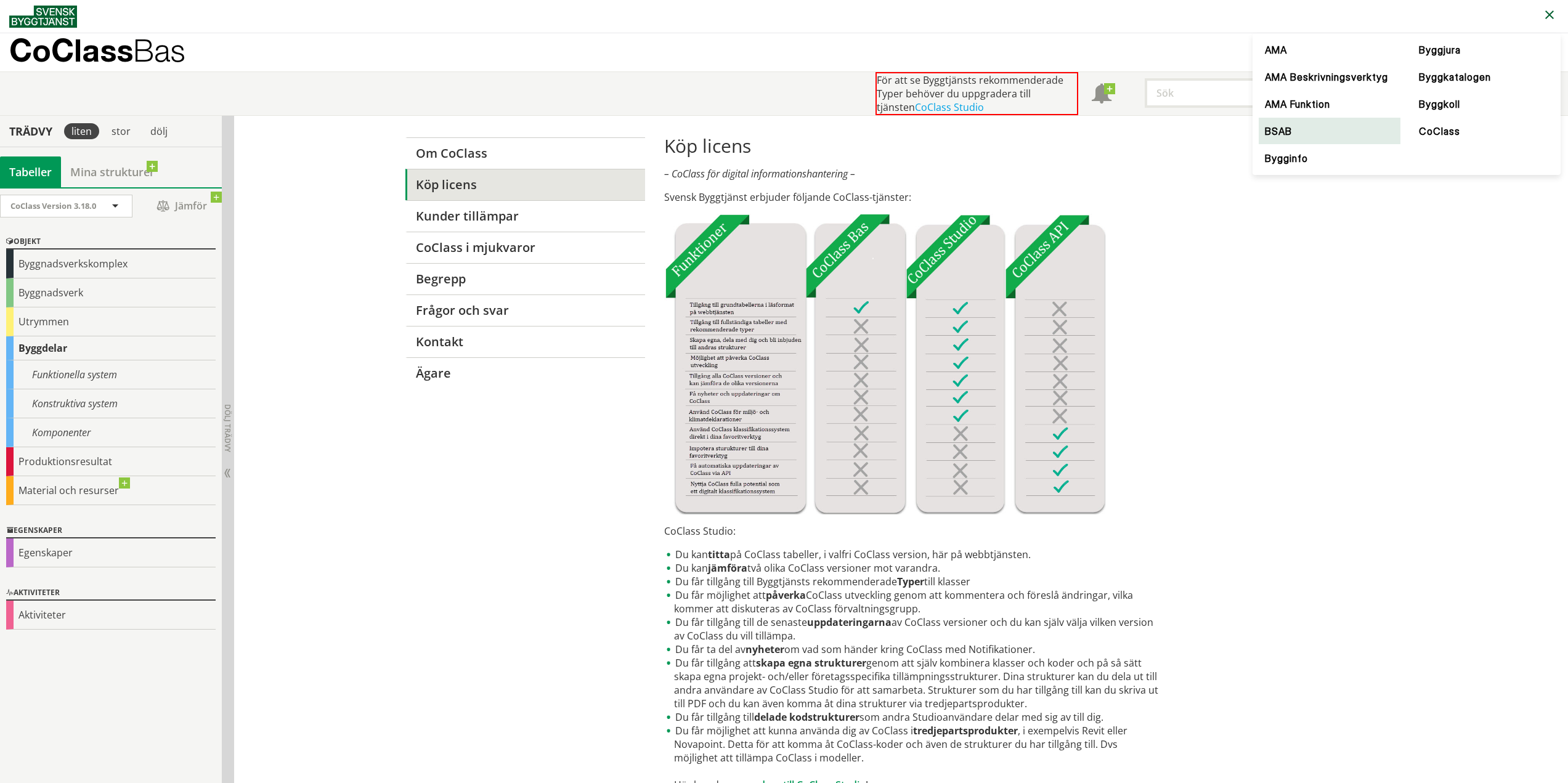
click at [1309, 133] on link "BSAB" at bounding box center [1330, 131] width 142 height 27
